Goal: Task Accomplishment & Management: Use online tool/utility

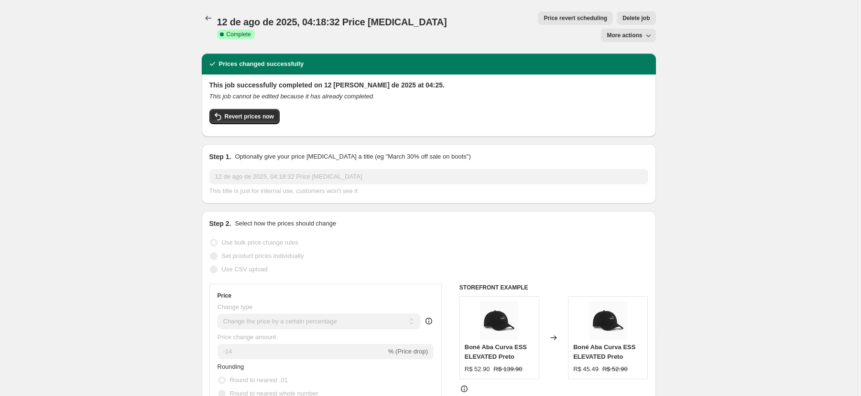
select select "percentage"
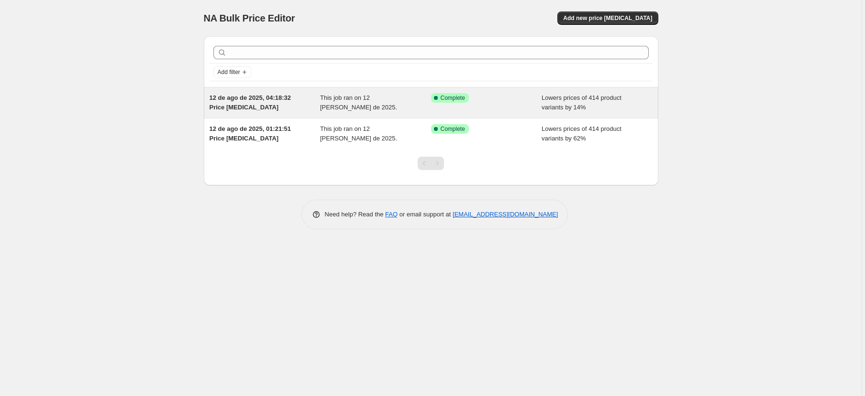
click at [296, 104] on div "12 de ago de 2025, 04:18:32 Price [MEDICAL_DATA]" at bounding box center [264, 102] width 111 height 19
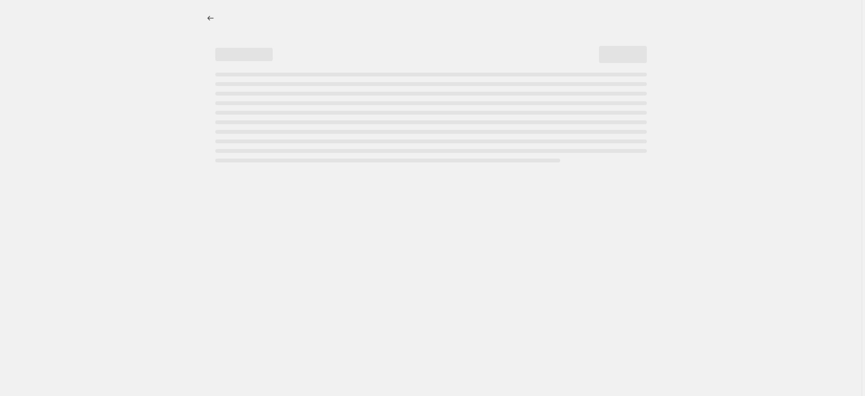
select select "percentage"
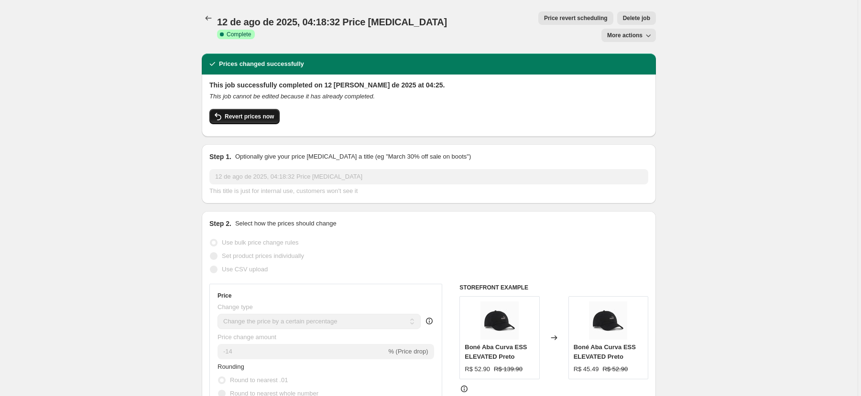
click at [248, 113] on span "Revert prices now" at bounding box center [249, 117] width 49 height 8
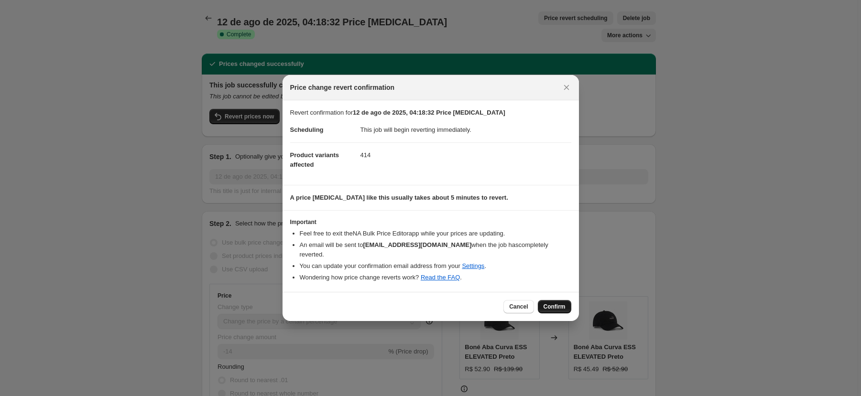
click at [559, 303] on span "Confirm" at bounding box center [555, 307] width 22 height 8
